Goal: Complete application form

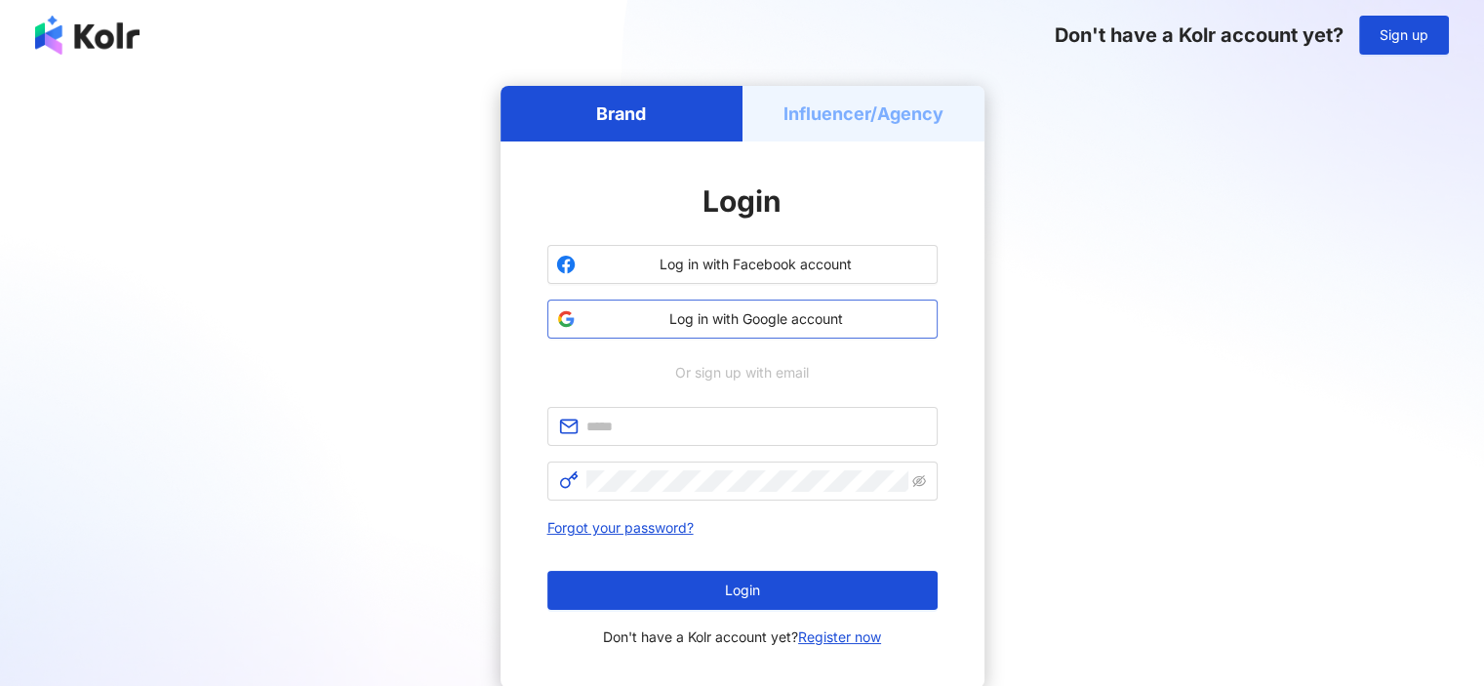
click at [797, 323] on span "Log in with Google account" at bounding box center [755, 319] width 345 height 20
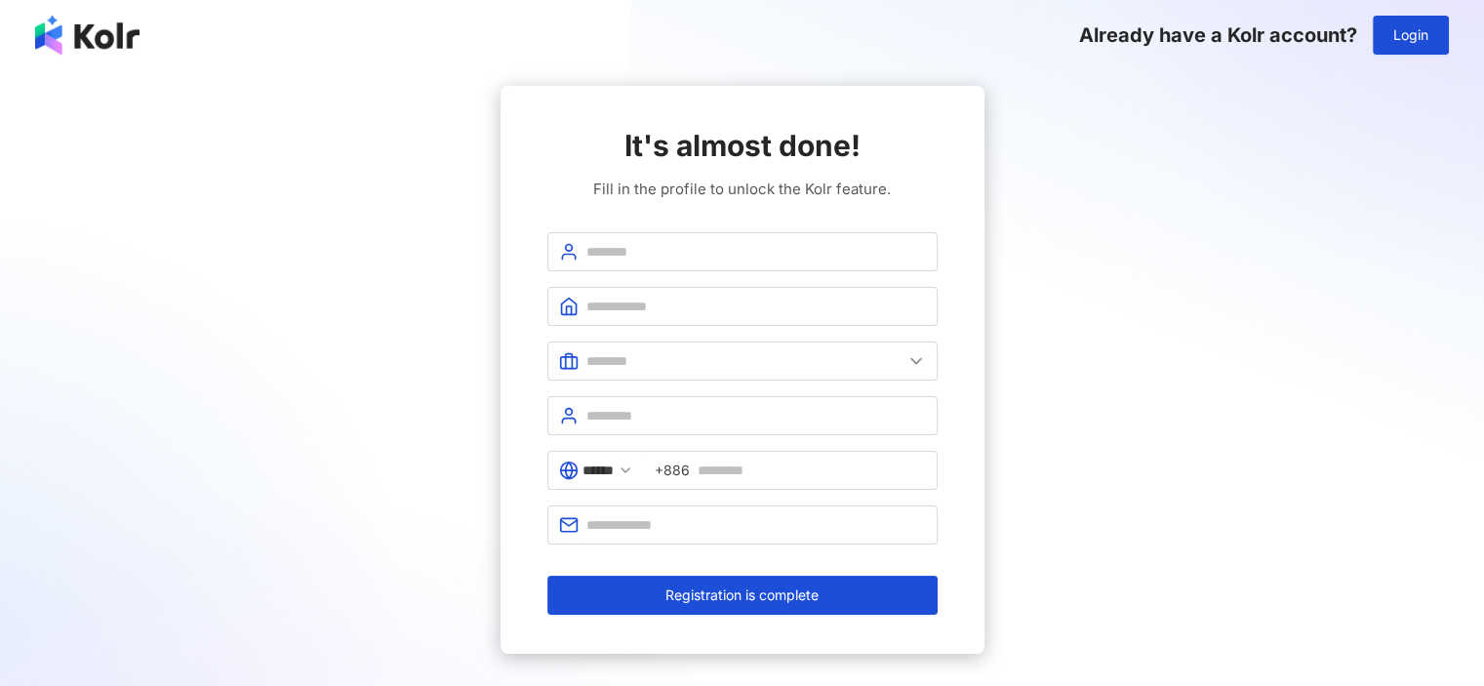
click at [1062, 100] on div "It's almost done! Fill in the profile to unlock the Kolr feature. ****** +886 R…" at bounding box center [741, 370] width 1437 height 568
click at [827, 259] on input "text" at bounding box center [756, 251] width 340 height 21
click at [882, 389] on form "****** +886 Registration is complete" at bounding box center [742, 423] width 390 height 382
